Goal: Information Seeking & Learning: Learn about a topic

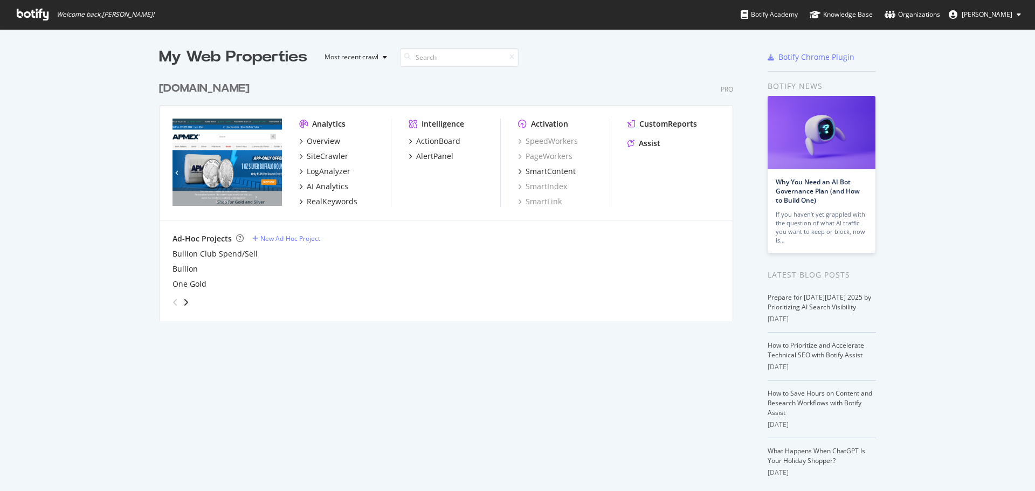
scroll to position [483, 1019]
click at [334, 166] on div "LogAnalyzer" at bounding box center [329, 171] width 44 height 11
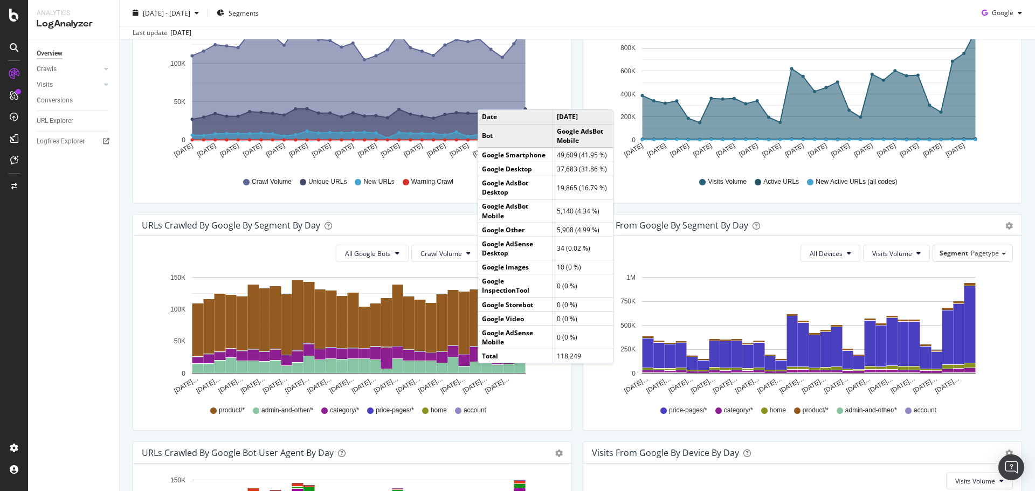
scroll to position [408, 0]
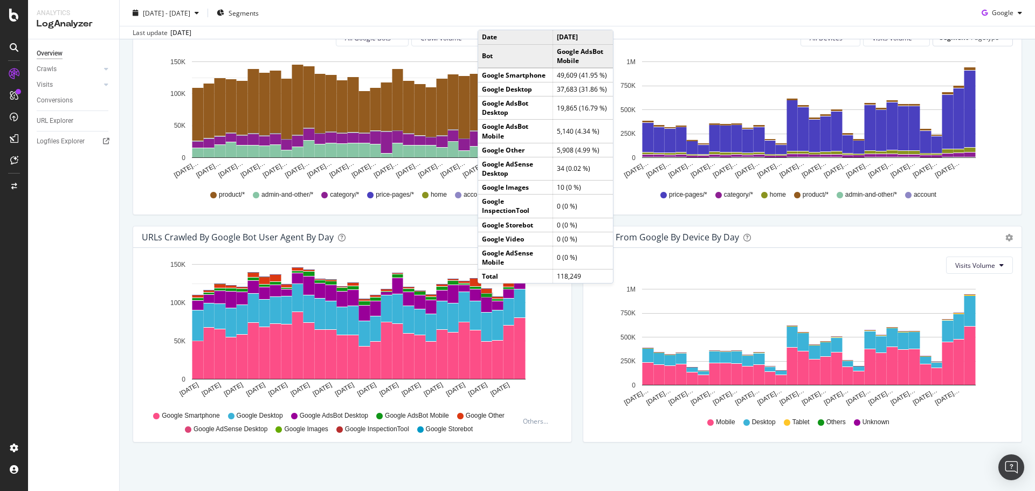
click at [859, 454] on div "We introduced 2 new report templates: AI Bots to track AI bot activity on your …" at bounding box center [577, 75] width 915 height 832
click at [555, 153] on td "5,908 (4.99 %)" at bounding box center [583, 150] width 60 height 14
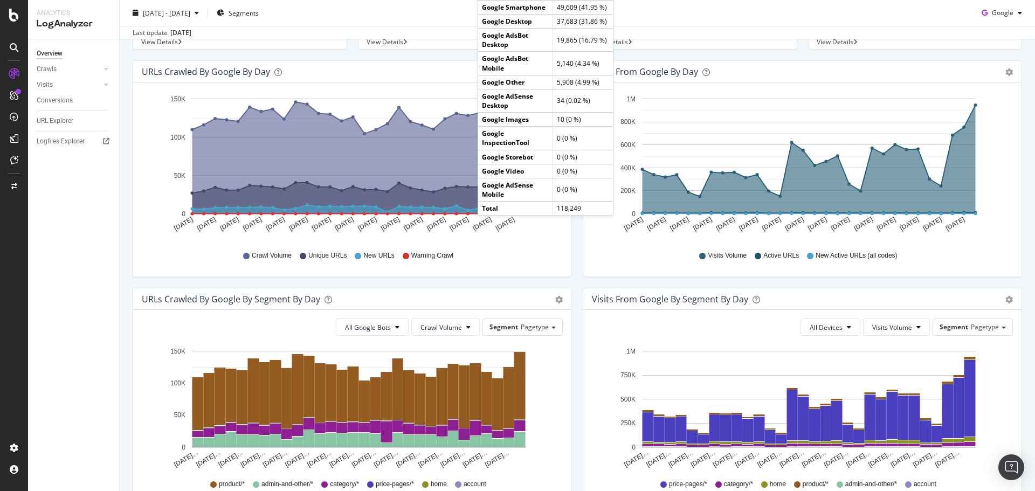
scroll to position [0, 0]
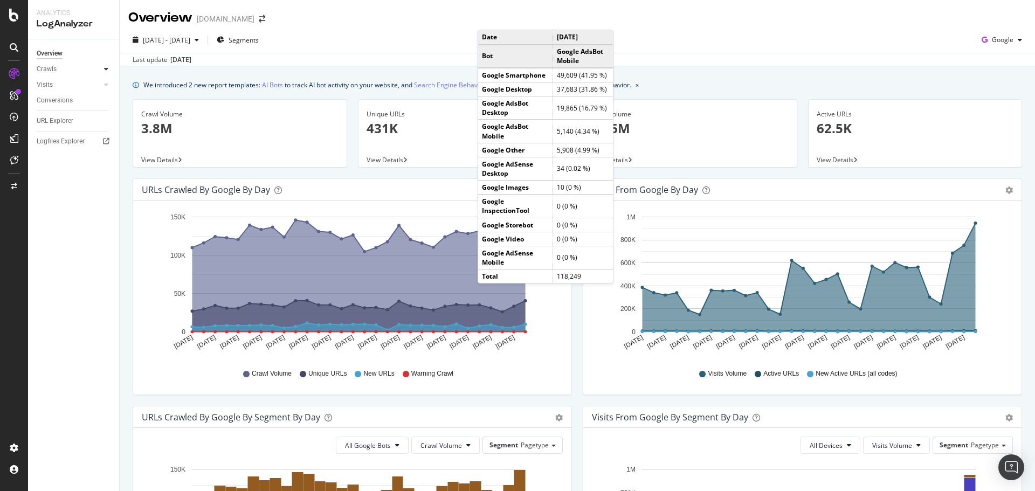
click at [104, 67] on div at bounding box center [106, 69] width 11 height 11
click at [79, 82] on div "Daily Distribution" at bounding box center [67, 84] width 50 height 11
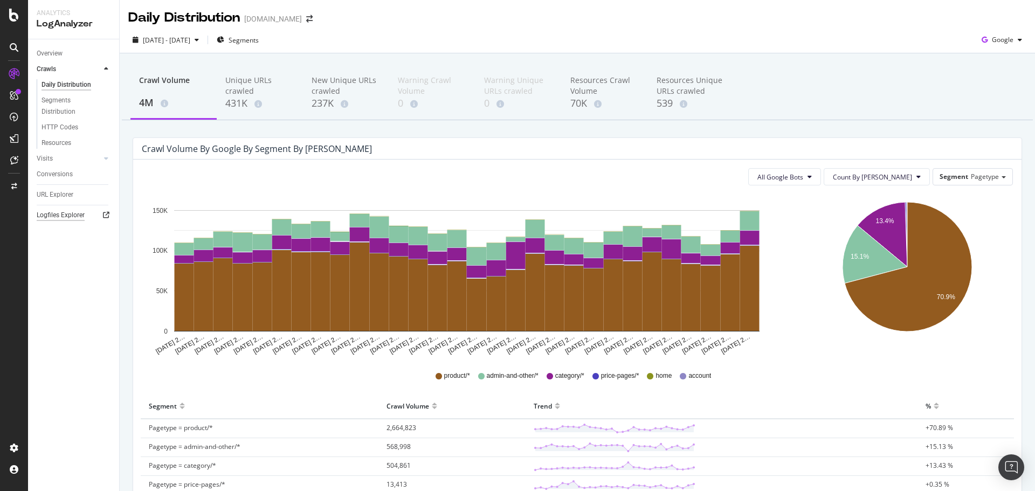
click at [64, 213] on div "Logfiles Explorer" at bounding box center [61, 215] width 48 height 11
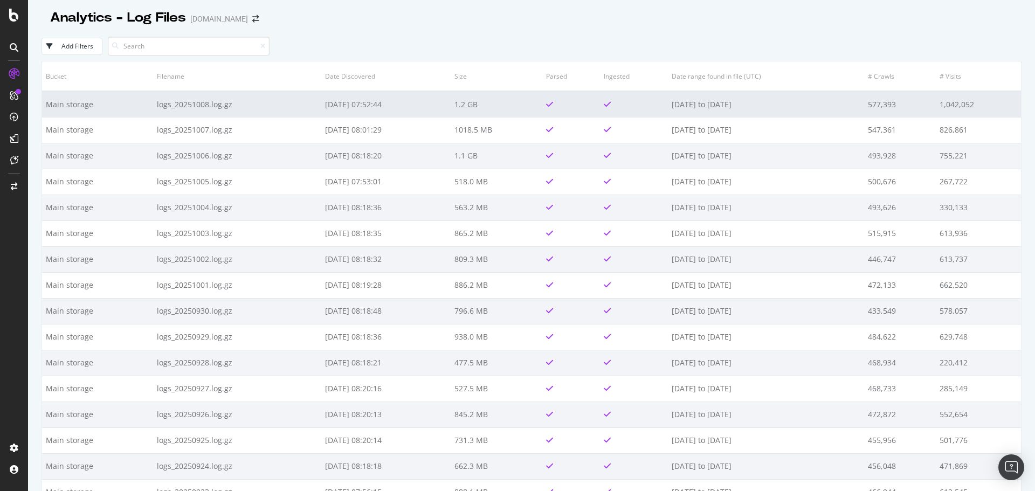
click at [243, 105] on td "logs_20251008.log.gz" at bounding box center [237, 104] width 168 height 26
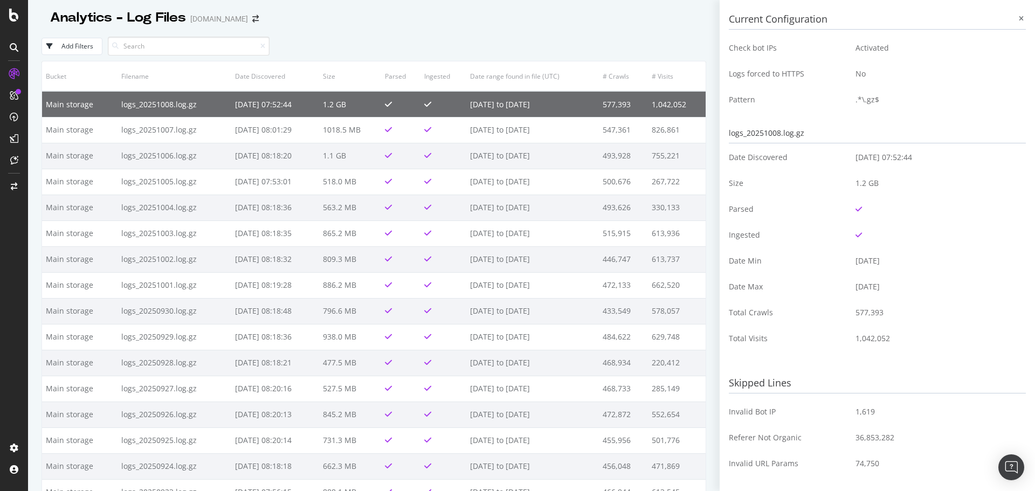
scroll to position [108, 0]
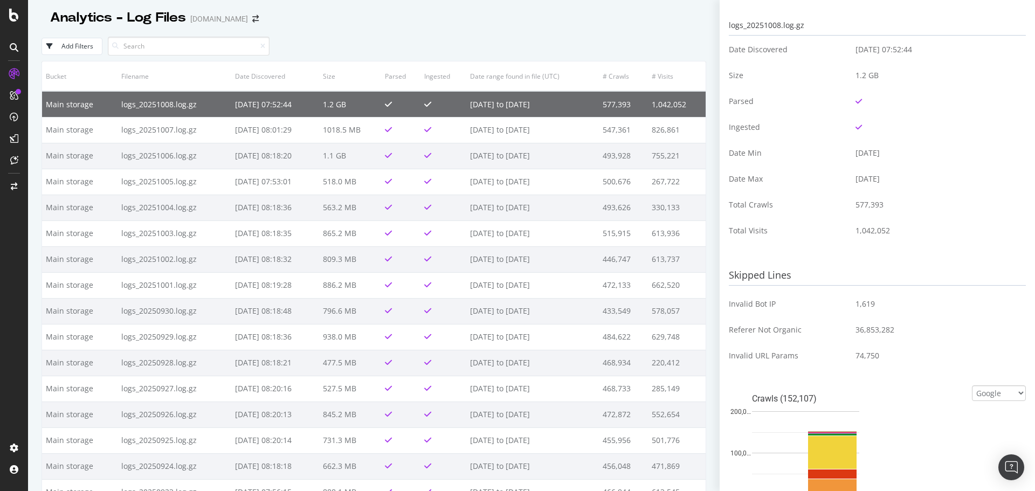
click at [386, 44] on div "Add Filters" at bounding box center [374, 46] width 665 height 30
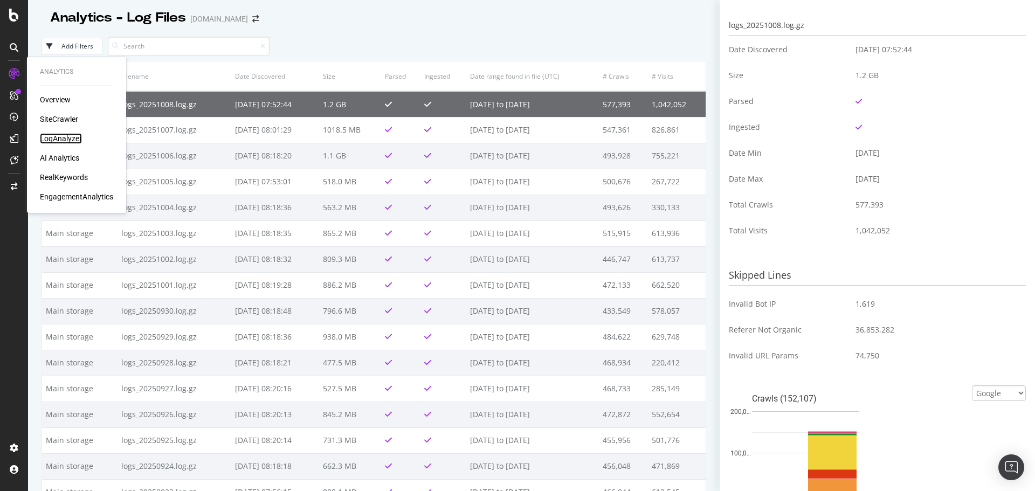
click at [53, 140] on div "LogAnalyzer" at bounding box center [61, 138] width 42 height 11
